Goal: Transaction & Acquisition: Purchase product/service

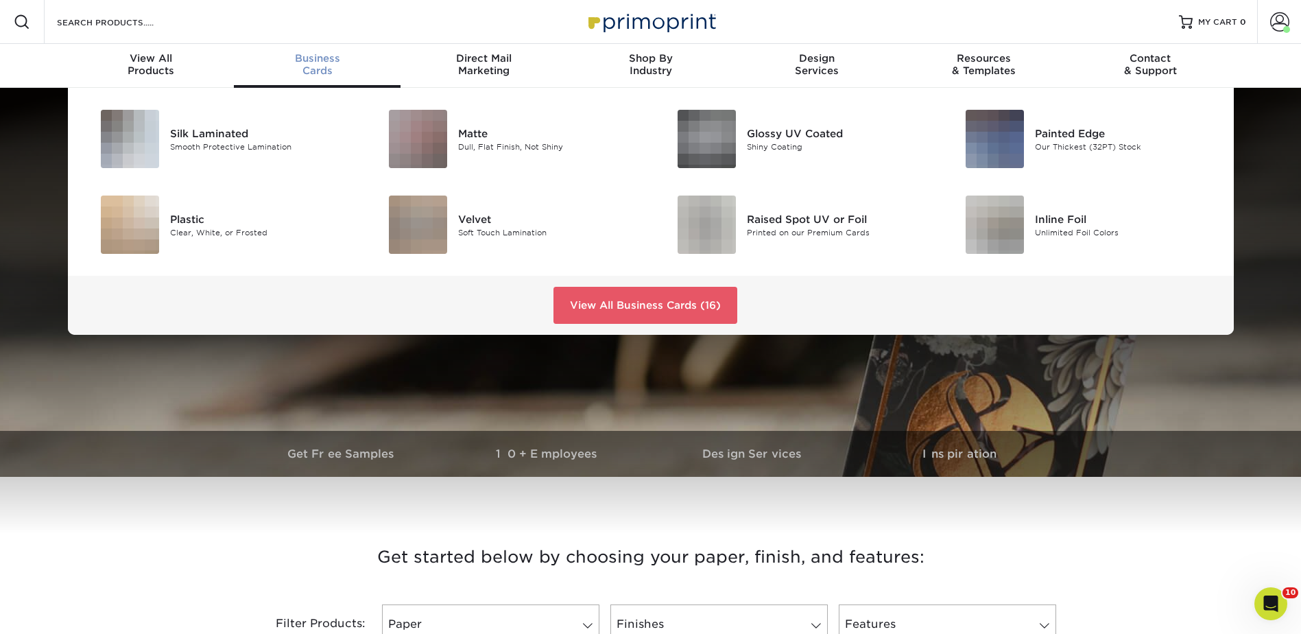
click at [313, 58] on span "Business" at bounding box center [317, 58] width 167 height 12
click at [468, 126] on div "Matte" at bounding box center [549, 133] width 182 height 15
click at [468, 142] on div "Dull, Flat Finish, Not Shiny" at bounding box center [549, 147] width 182 height 12
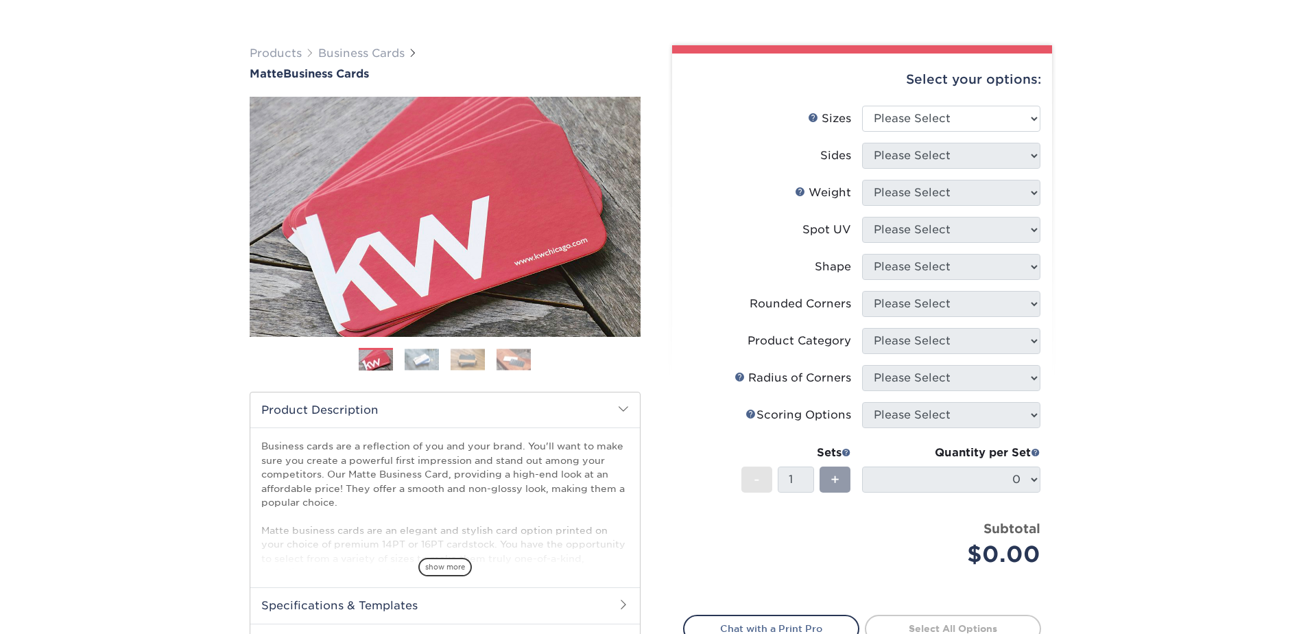
scroll to position [137, 0]
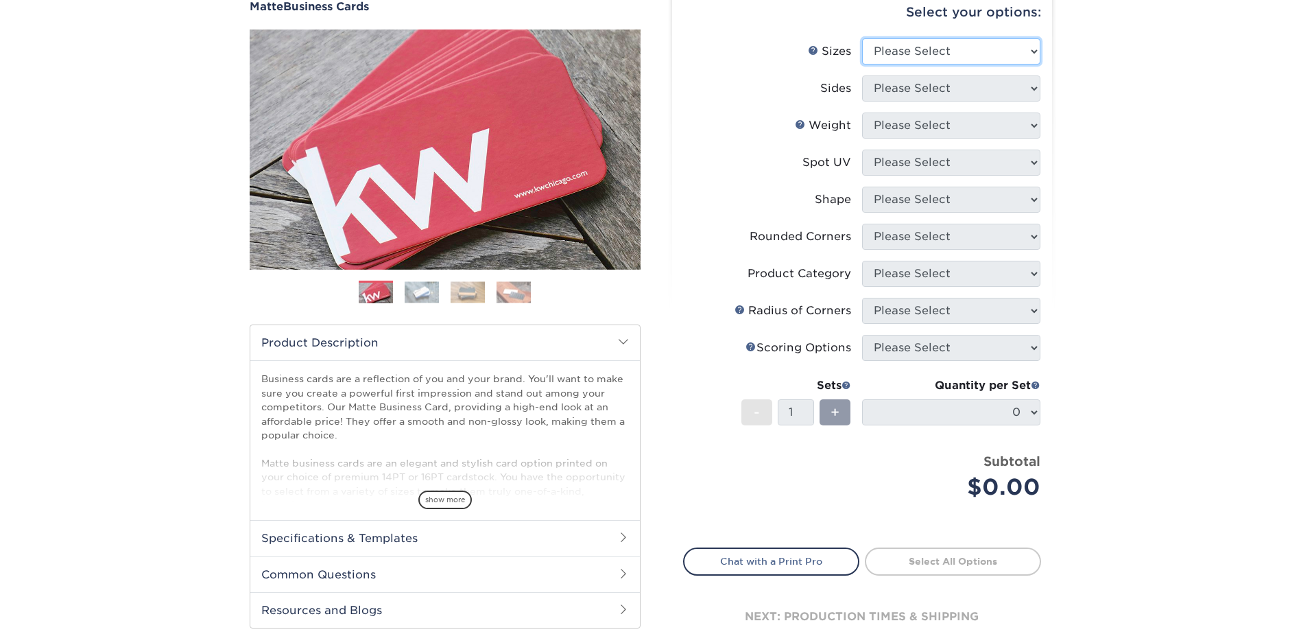
click at [891, 38] on select "Please Select 1.5" x 3.5" - Mini 1.75" x 3.5" - Mini 2" x 2" - Square 2" x 3" -…" at bounding box center [951, 51] width 178 height 26
select select "2.00x3.50"
click at [862, 38] on select "Please Select 1.5" x 3.5" - Mini 1.75" x 3.5" - Mini 2" x 2" - Square 2" x 3" -…" at bounding box center [951, 51] width 178 height 26
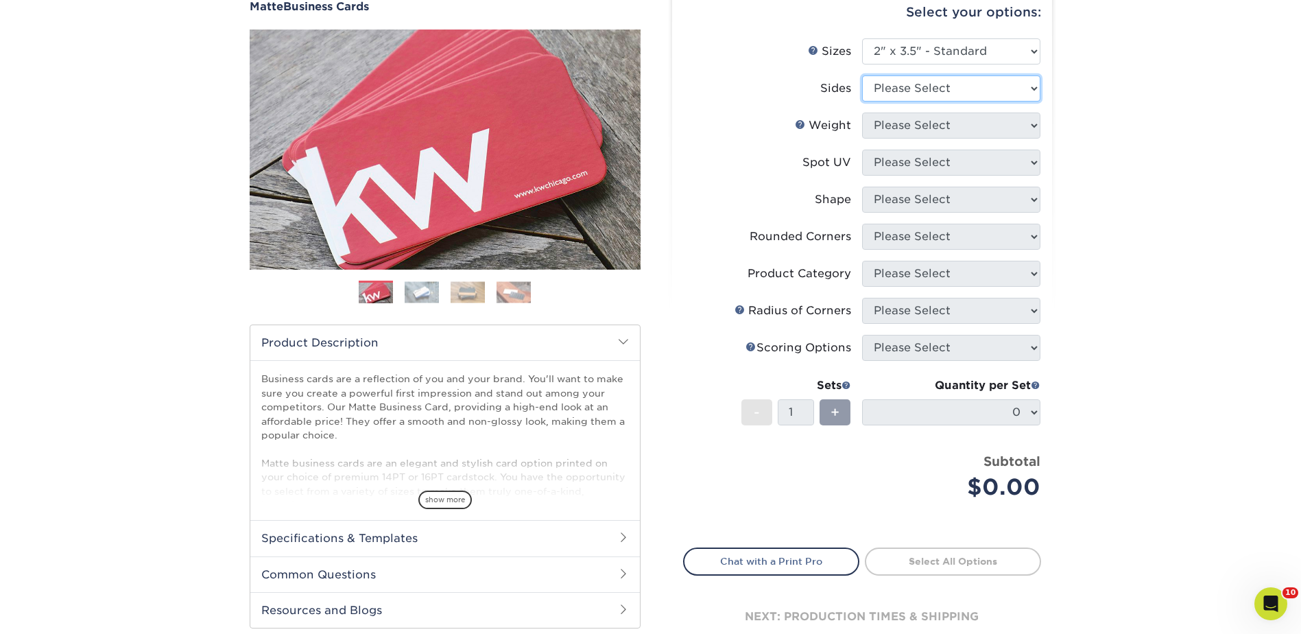
click at [895, 85] on select "Please Select Print Both Sides Print Front Only" at bounding box center [951, 88] width 178 height 26
click at [897, 80] on select "Please Select Print Both Sides Print Front Only" at bounding box center [951, 88] width 178 height 26
click at [900, 91] on select "Please Select Print Both Sides Print Front Only" at bounding box center [951, 88] width 178 height 26
select select "13abbda7-1d64-4f25-8bb2-c179b224825d"
click at [862, 75] on select "Please Select Print Both Sides Print Front Only" at bounding box center [951, 88] width 178 height 26
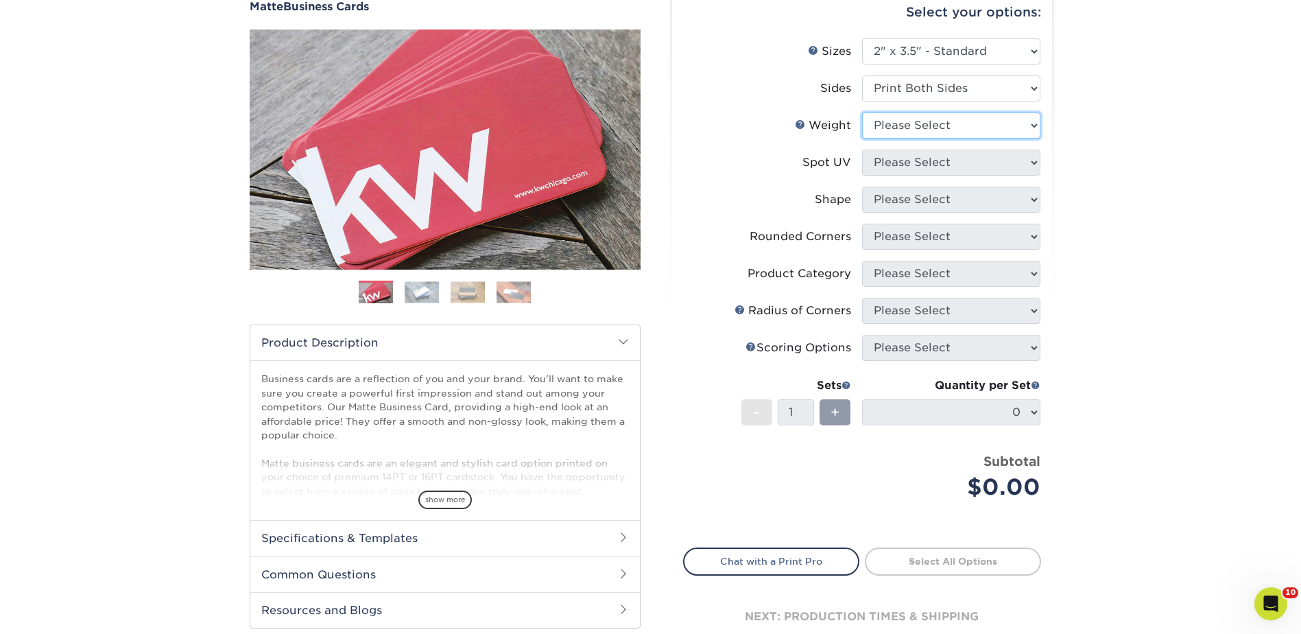
click at [896, 130] on select "Please Select 16PT 14PT" at bounding box center [951, 125] width 178 height 26
click at [862, 112] on select "Please Select 16PT 14PT" at bounding box center [951, 125] width 178 height 26
click at [886, 128] on select "Please Select 16PT 14PT" at bounding box center [951, 125] width 178 height 26
select select "16PT"
click at [862, 112] on select "Please Select 16PT 14PT" at bounding box center [951, 125] width 178 height 26
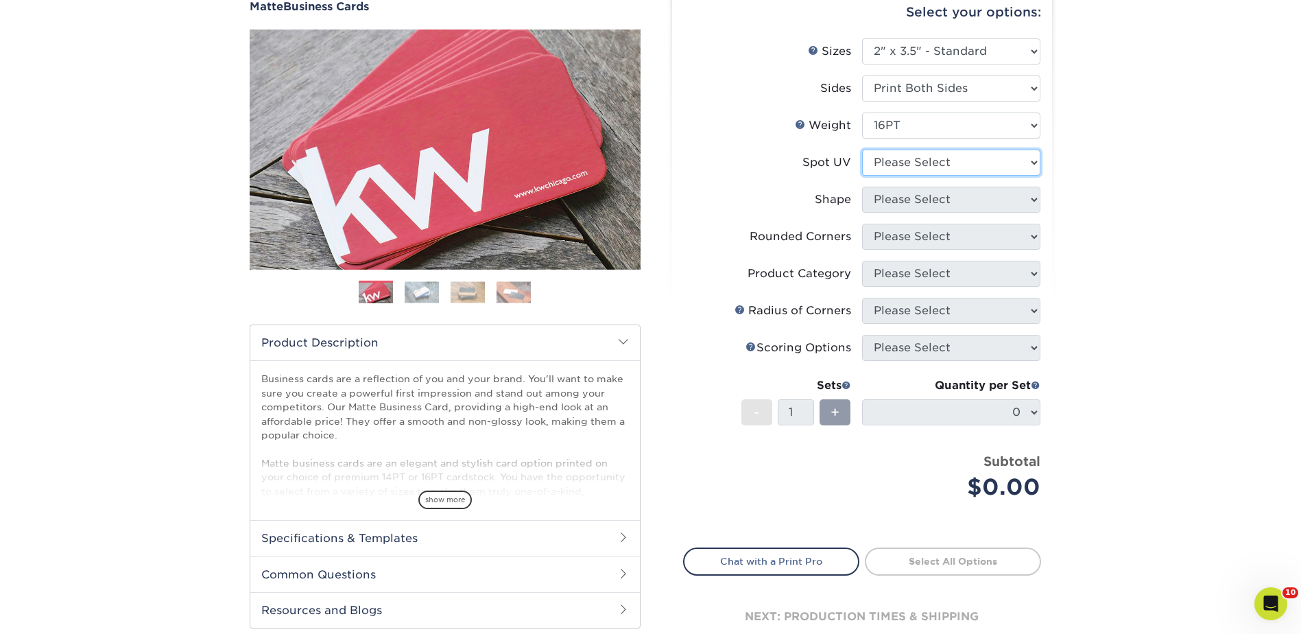
click at [889, 158] on select "Please Select No Spot UV Front and Back (Both Sides) Front Only Back Only" at bounding box center [951, 163] width 178 height 26
select select "3"
click at [862, 150] on select "Please Select No Spot UV Front and Back (Both Sides) Front Only Back Only" at bounding box center [951, 163] width 178 height 26
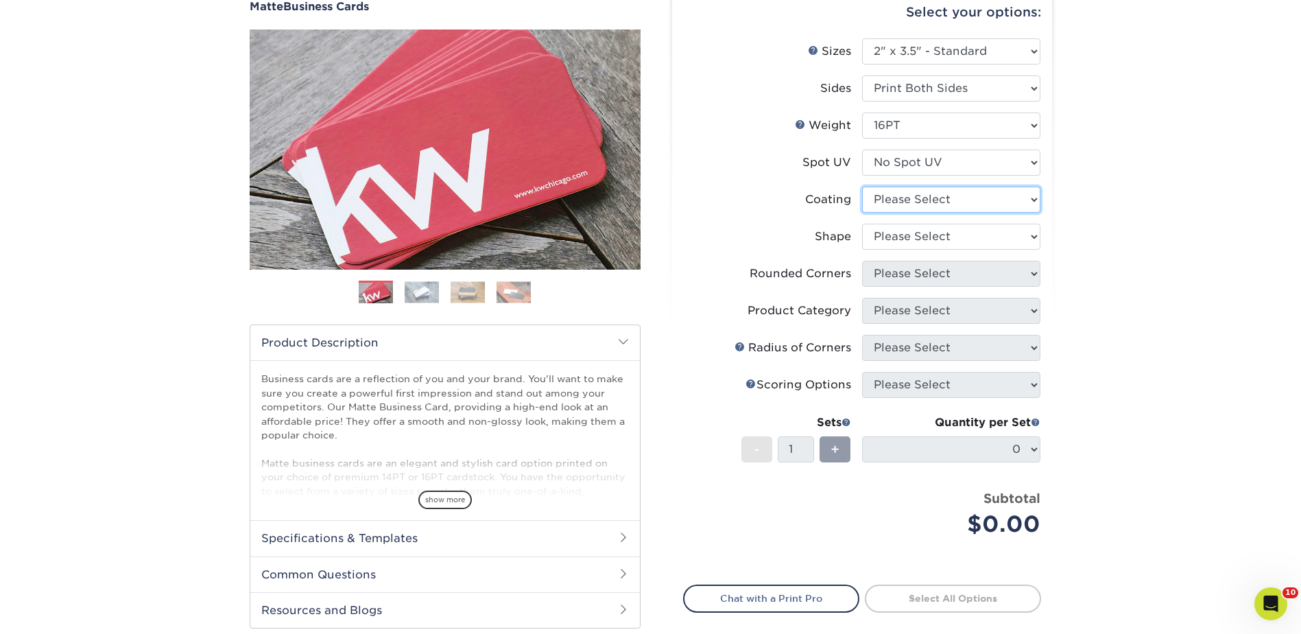
click at [888, 198] on select at bounding box center [951, 200] width 178 height 26
select select "121bb7b5-3b4d-429f-bd8d-bbf80e953313"
click at [862, 187] on select at bounding box center [951, 200] width 178 height 26
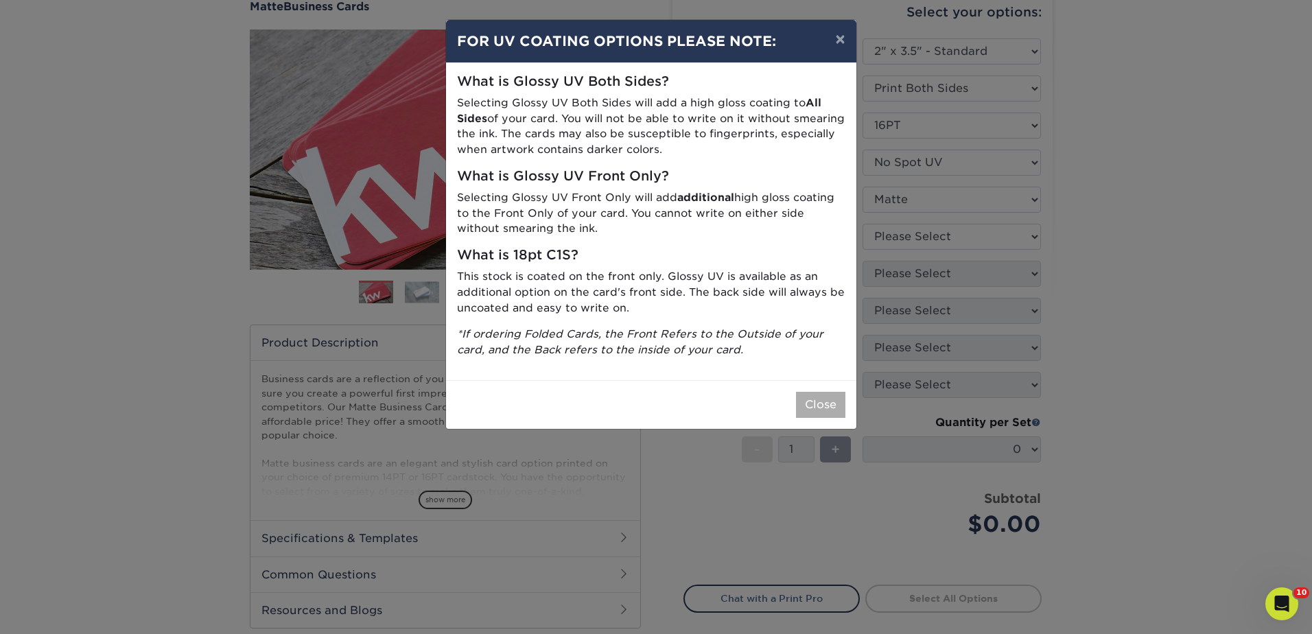
click at [816, 392] on div "Close" at bounding box center [651, 404] width 410 height 49
click at [800, 408] on button "Close" at bounding box center [820, 405] width 49 height 26
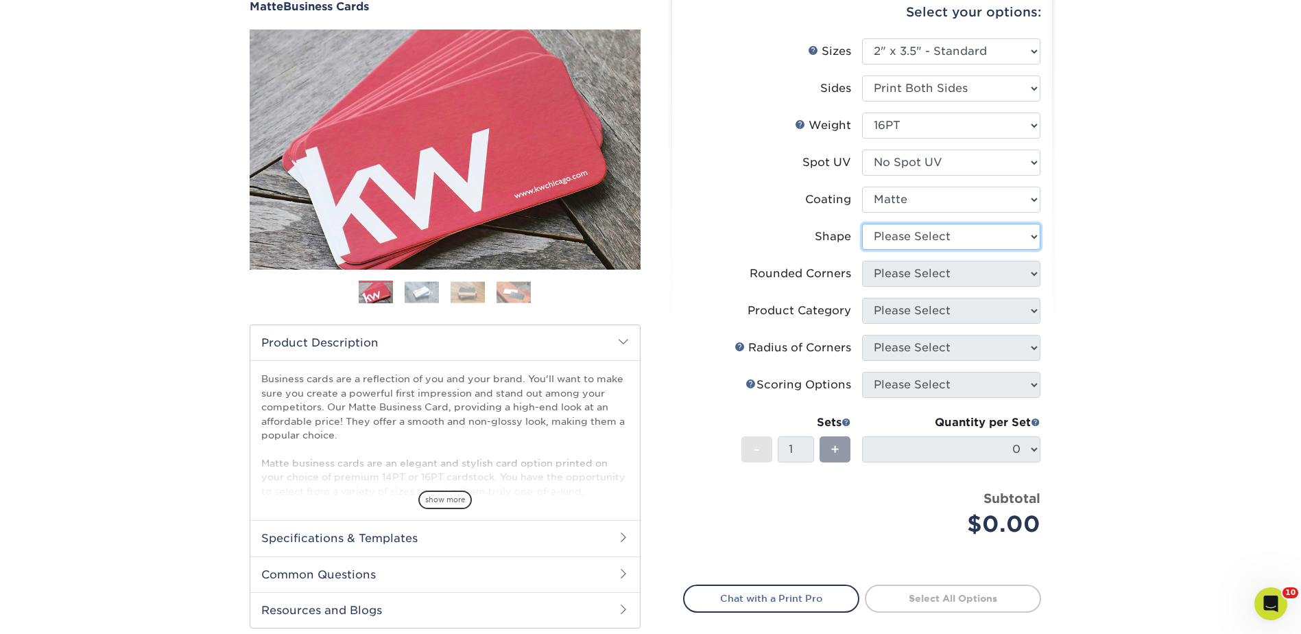
click at [896, 227] on select "Please Select Standard Oval" at bounding box center [951, 237] width 178 height 26
select select "standard"
click at [862, 224] on select "Please Select Standard Oval" at bounding box center [951, 237] width 178 height 26
click at [899, 277] on select "Please Select Yes - Round 2 Corners Yes - Round 4 Corners No" at bounding box center [951, 274] width 178 height 26
select select "0"
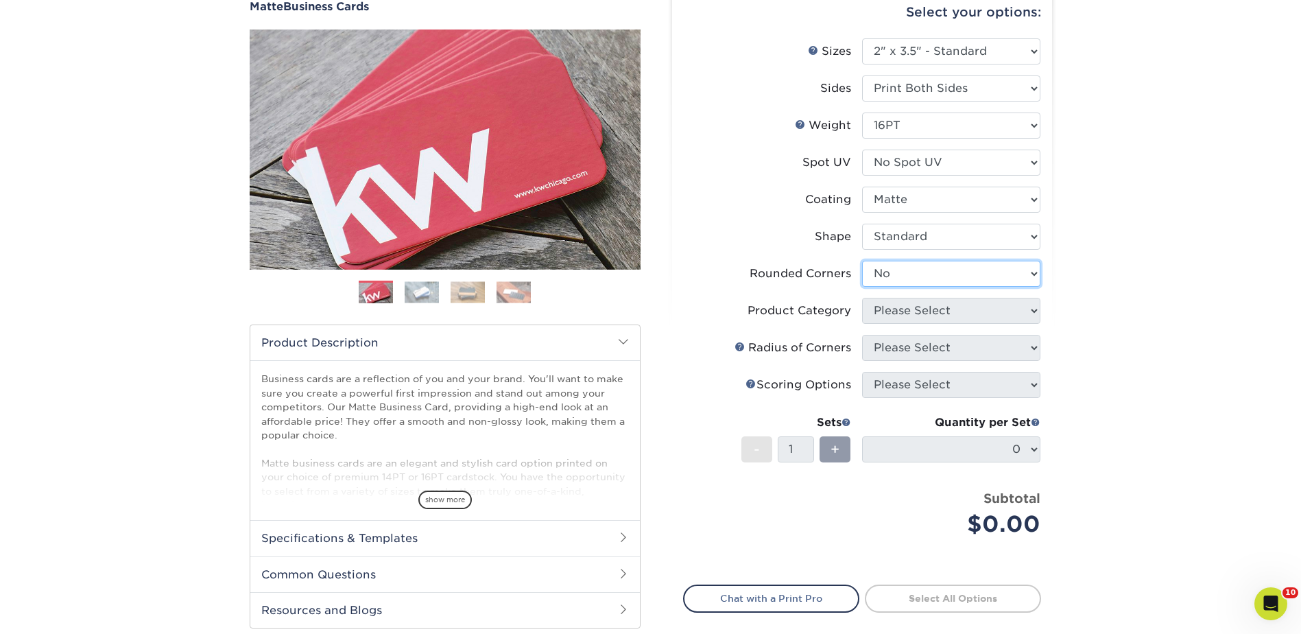
click at [862, 261] on select "Please Select Yes - Round 2 Corners Yes - Round 4 Corners No" at bounding box center [951, 274] width 178 height 26
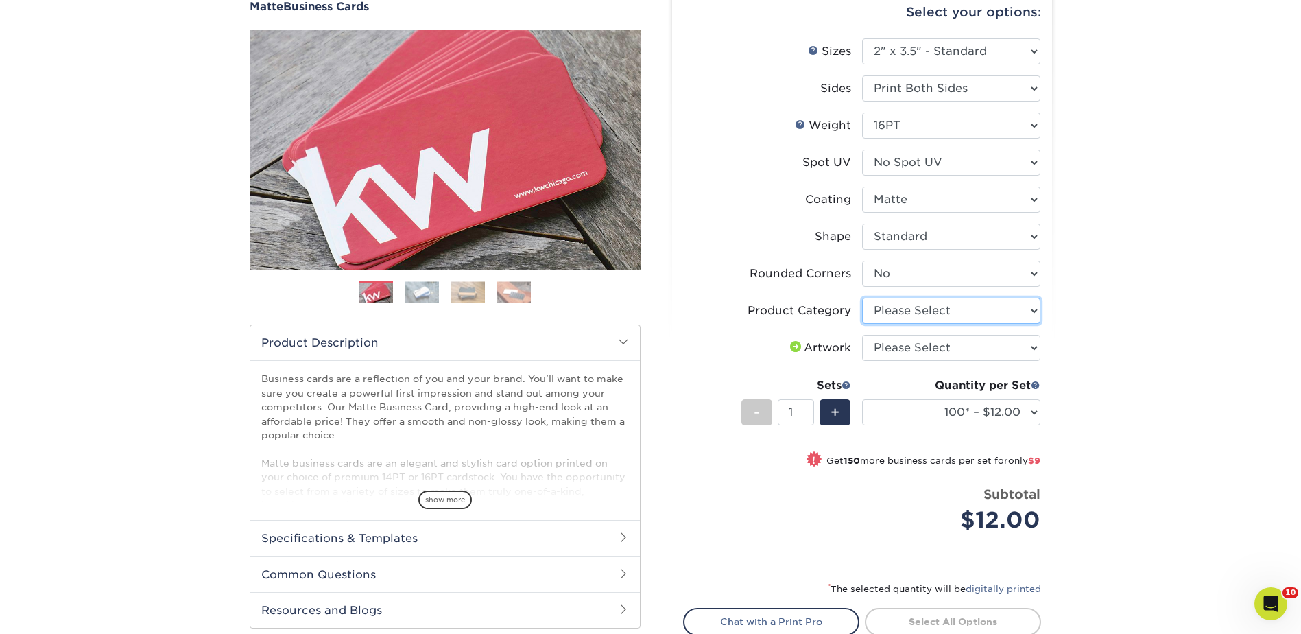
click at [896, 308] on select "Please Select Business Cards" at bounding box center [951, 311] width 178 height 26
select select "3b5148f1-0588-4f88-a218-97bcfdce65c1"
click at [862, 298] on select "Please Select Business Cards" at bounding box center [951, 311] width 178 height 26
drag, startPoint x: 891, startPoint y: 344, endPoint x: 892, endPoint y: 359, distance: 15.1
click at [890, 344] on select "Please Select I will upload files I need a design - $100" at bounding box center [951, 348] width 178 height 26
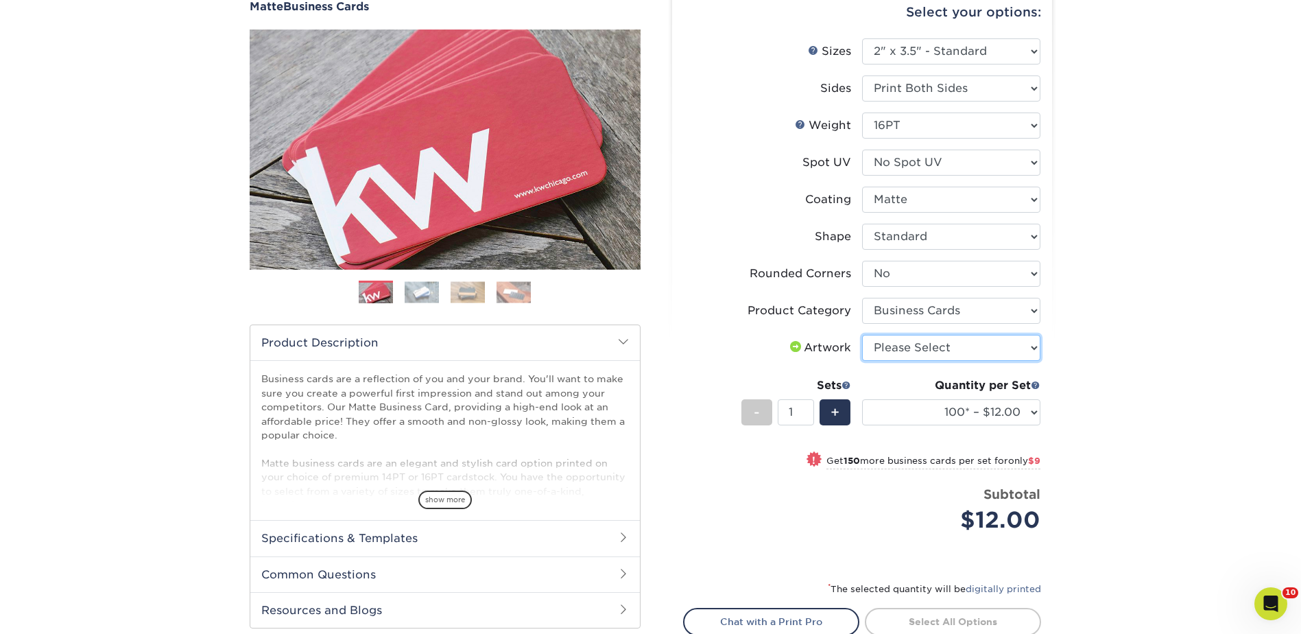
select select "upload"
click at [862, 335] on select "Please Select I will upload files I need a design - $100" at bounding box center [951, 348] width 178 height 26
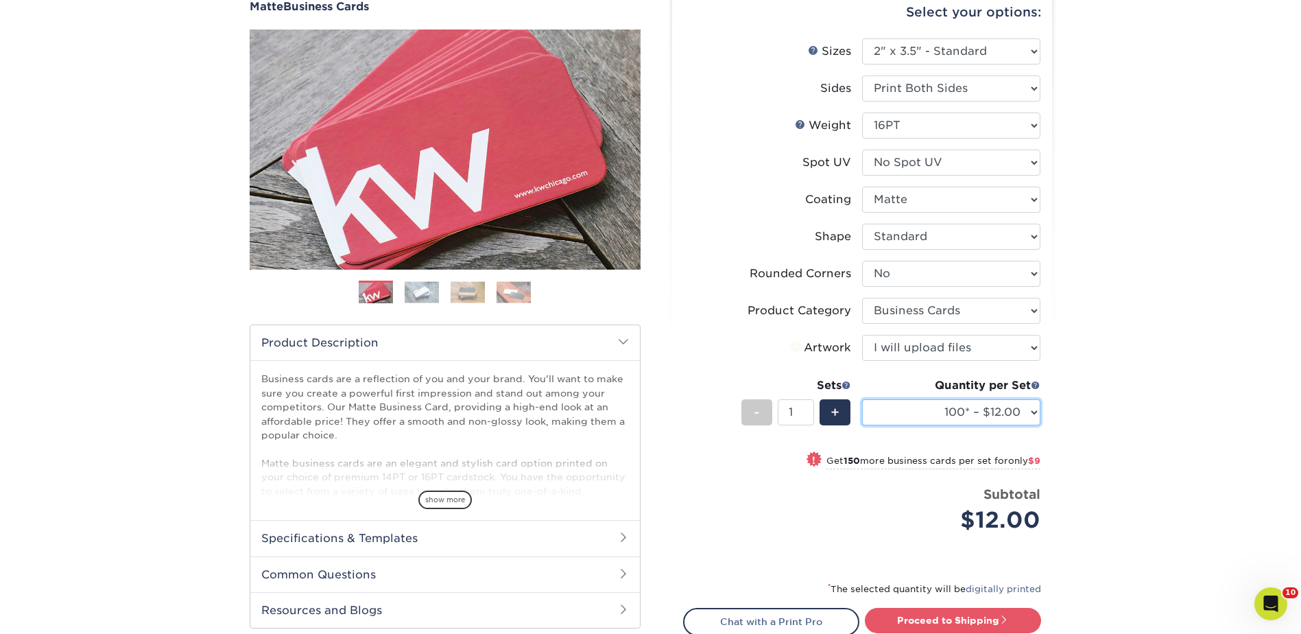
click at [921, 407] on select "100* – $12.00 250* – $21.00 500 – $42.00 1000 – $53.00 2500 – $95.00 5000 – $18…" at bounding box center [951, 412] width 178 height 26
select select "1000 – $53.00"
click at [862, 399] on select "100* – $12.00 250* – $21.00 500 – $42.00 1000 – $53.00 2500 – $95.00 5000 – $18…" at bounding box center [951, 412] width 178 height 26
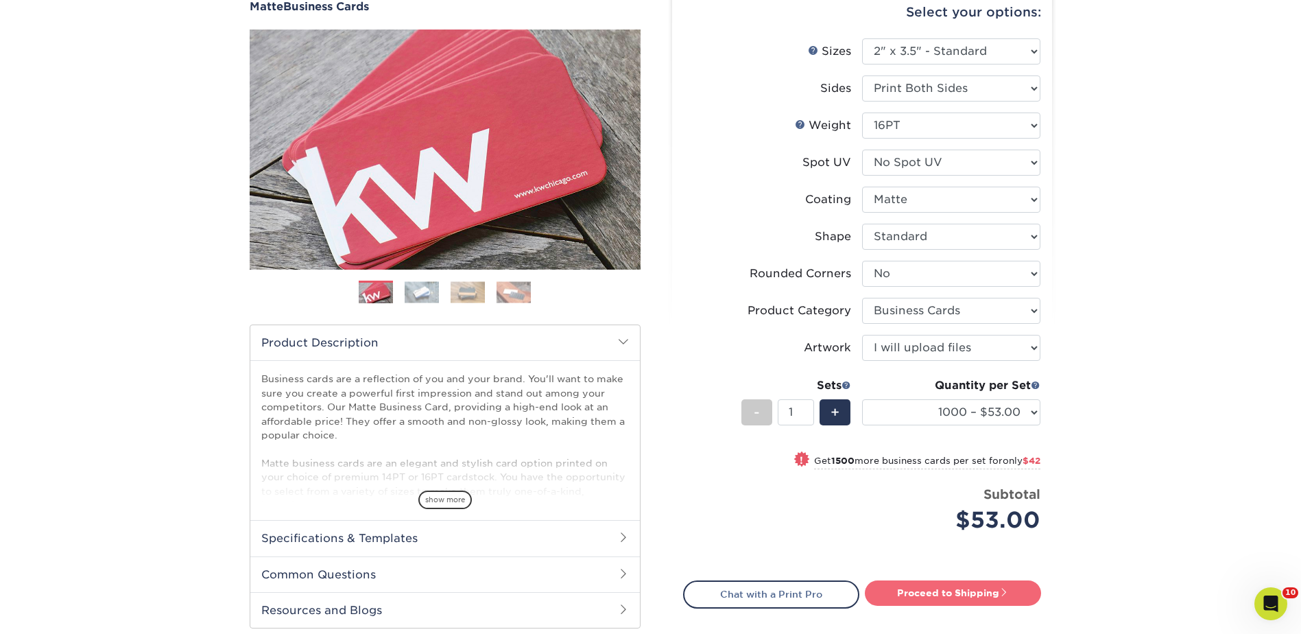
click at [969, 584] on link "Proceed to Shipping" at bounding box center [953, 592] width 176 height 25
type input "Set 1"
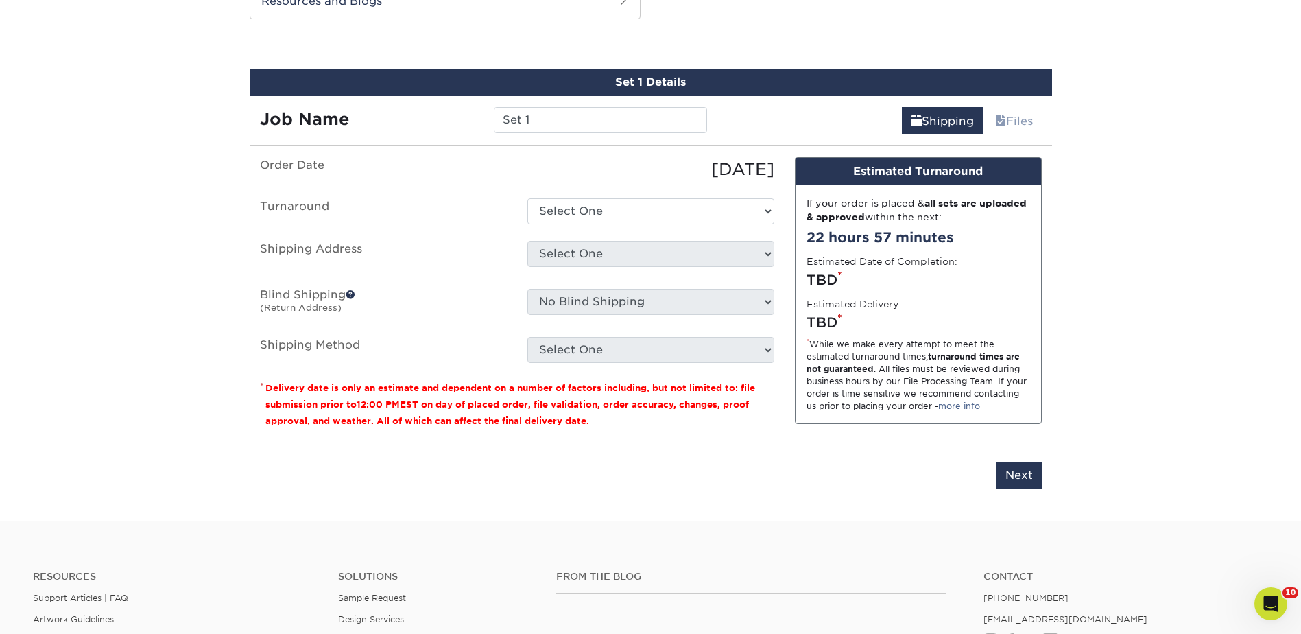
scroll to position [755, 0]
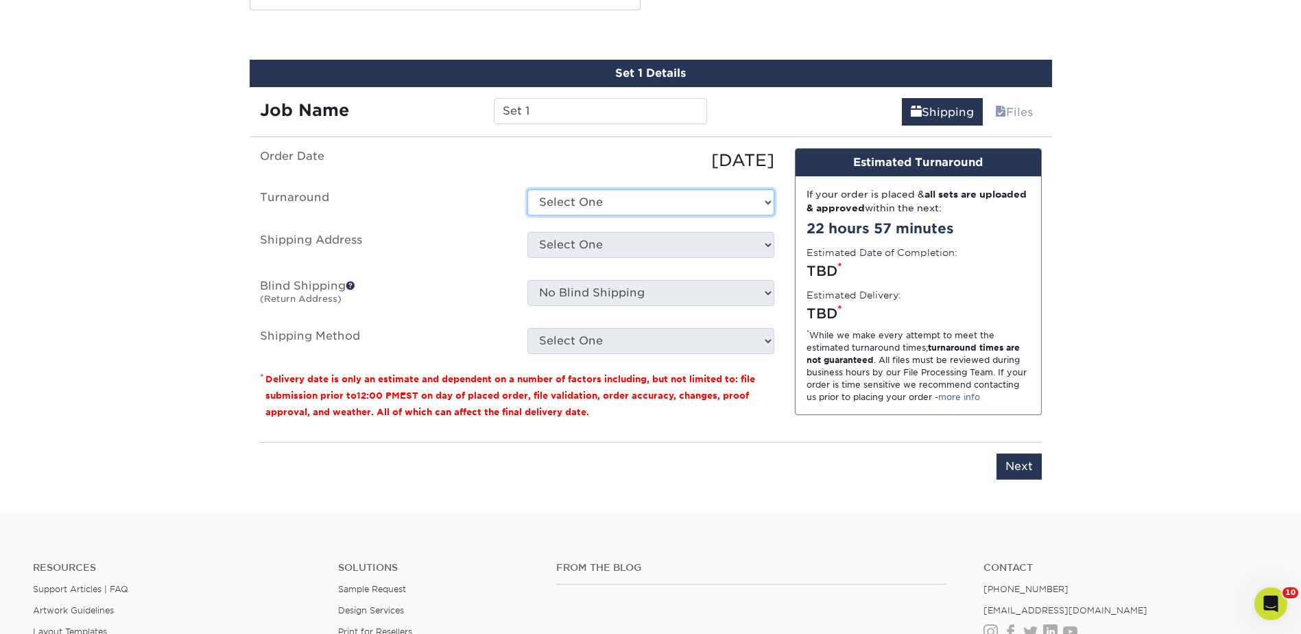
click at [571, 195] on select "Select One 2-4 Business Days 2 Day Next Business Day" at bounding box center [650, 202] width 247 height 26
select select "b26dbba4-becb-4f18-80b9-4627273e8b11"
click at [527, 189] on select "Select One 2-4 Business Days 2 Day Next Business Day" at bounding box center [650, 202] width 247 height 26
click at [581, 238] on select "Select One Berlin Canada - fake China East Valley Retirement fake fake fake flo…" at bounding box center [650, 245] width 247 height 26
select select "285950"
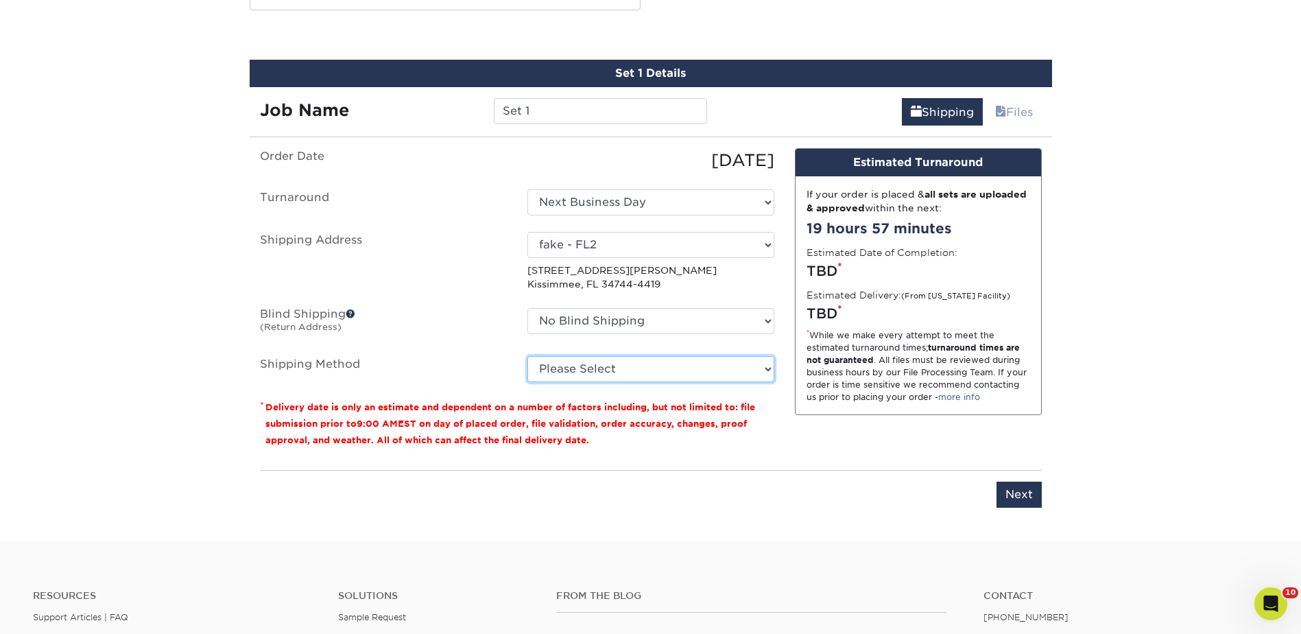
click at [617, 366] on select "Please Select Ground Shipping (+$8.96) 3 Day Shipping Service (+$15.34) 2 Day A…" at bounding box center [650, 369] width 247 height 26
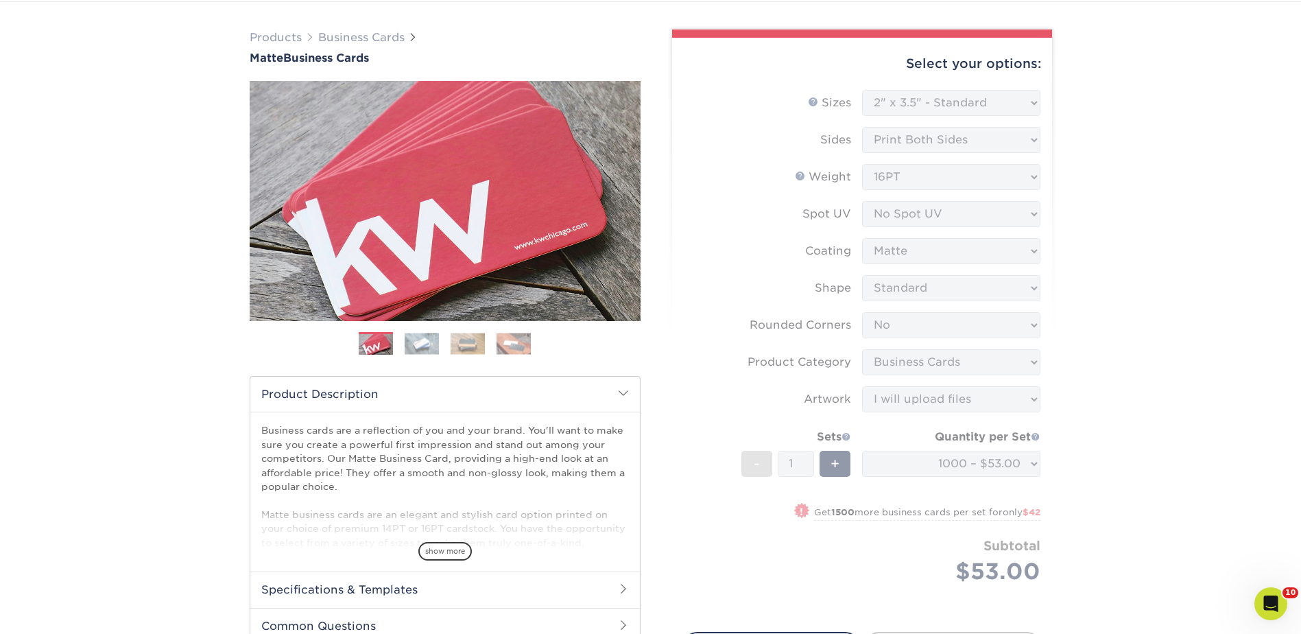
scroll to position [0, 0]
